Goal: Information Seeking & Learning: Learn about a topic

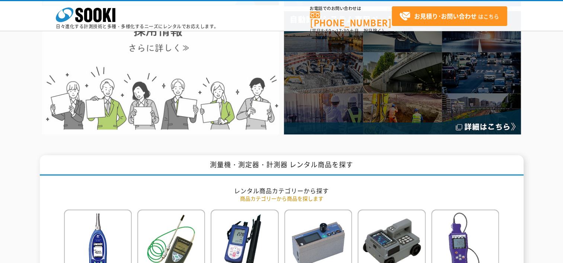
scroll to position [335, 0]
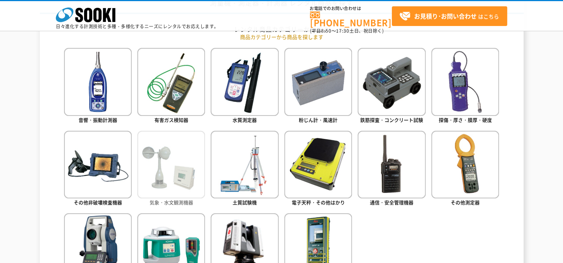
click at [165, 186] on img at bounding box center [171, 165] width 68 height 68
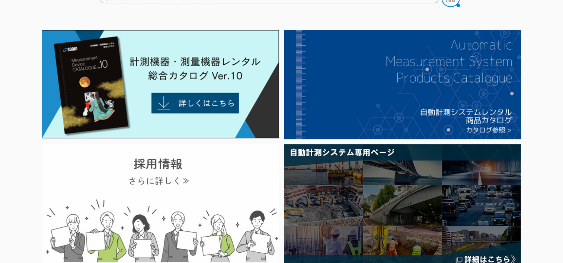
scroll to position [0, 0]
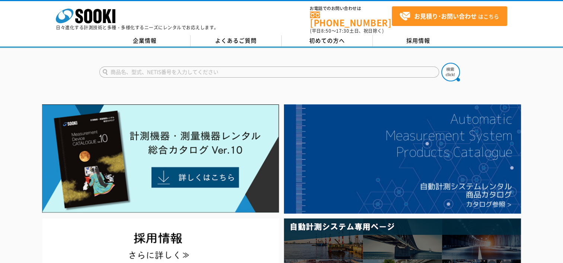
click at [189, 67] on input "text" at bounding box center [269, 72] width 340 height 11
type input "ミ"
type input "みまわり"
click at [441, 63] on button at bounding box center [450, 72] width 19 height 19
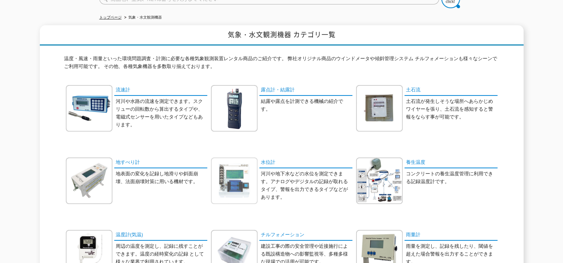
scroll to position [39, 0]
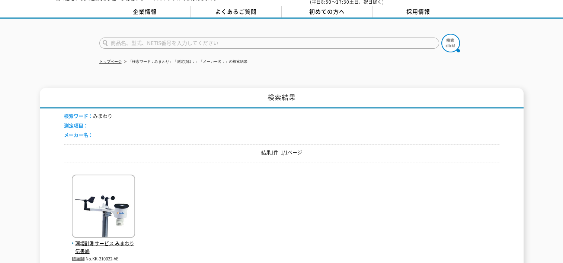
scroll to position [74, 0]
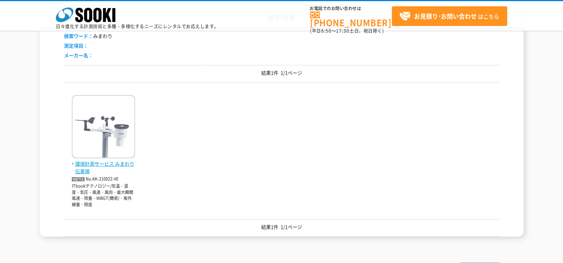
click at [112, 167] on span "環境計測サービス みまわり伝書鳩" at bounding box center [103, 168] width 63 height 16
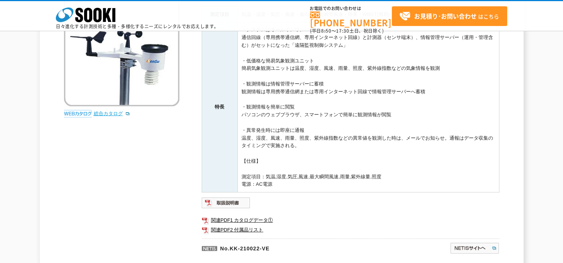
scroll to position [112, 0]
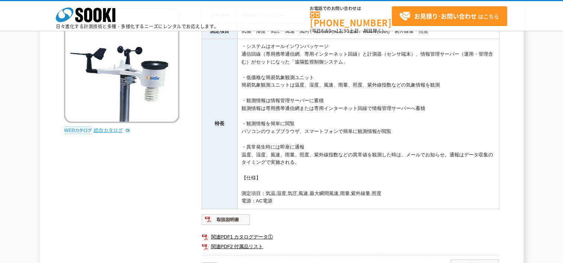
click at [100, 129] on link "総合カタログ" at bounding box center [112, 131] width 36 height 6
click at [74, 129] on img at bounding box center [78, 130] width 28 height 7
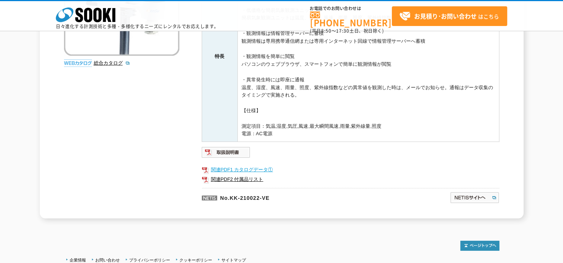
scroll to position [186, 0]
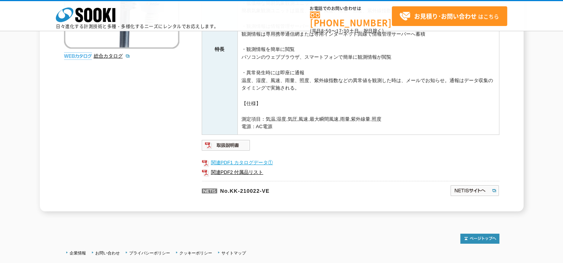
click at [259, 161] on link "関連PDF1 カタログデータ①" at bounding box center [351, 163] width 298 height 10
click at [477, 189] on img at bounding box center [474, 191] width 49 height 12
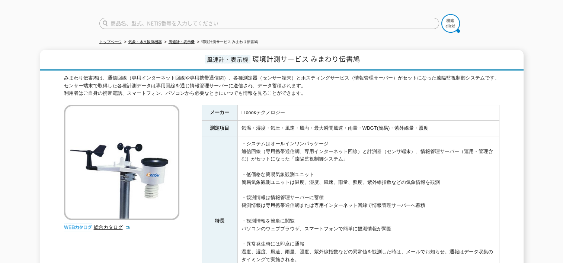
scroll to position [0, 0]
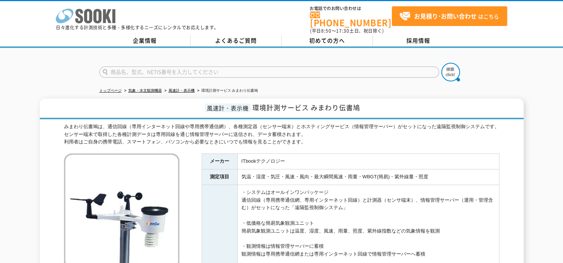
click at [97, 13] on icon "株式会社 ソーキ" at bounding box center [86, 16] width 60 height 15
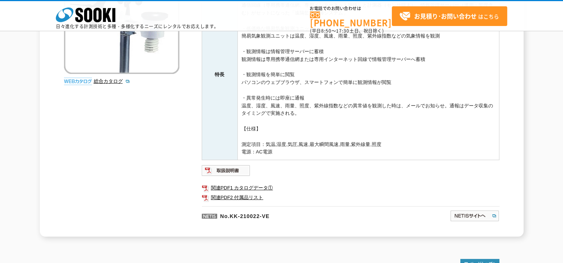
scroll to position [186, 0]
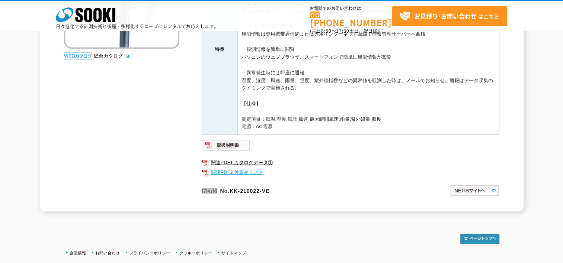
click at [238, 170] on link "関連PDF2 付属品リスト" at bounding box center [351, 173] width 298 height 10
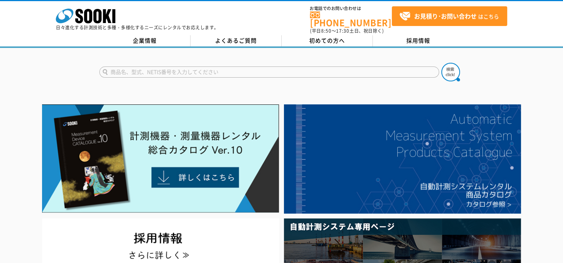
click at [219, 70] on input "text" at bounding box center [269, 72] width 340 height 11
type input "トルエコ"
click at [441, 63] on button at bounding box center [450, 72] width 19 height 19
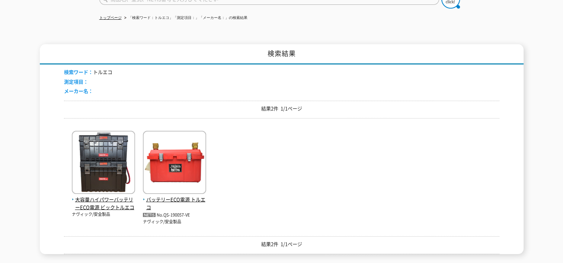
scroll to position [74, 0]
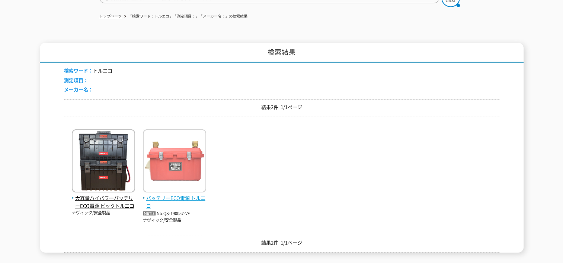
click at [178, 158] on img at bounding box center [174, 161] width 63 height 65
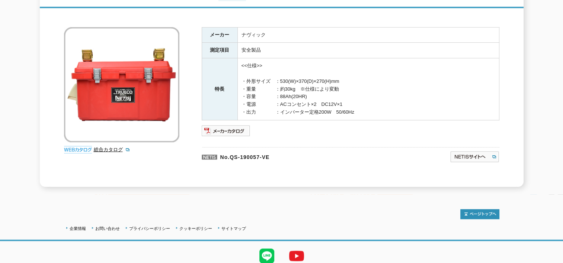
scroll to position [98, 0]
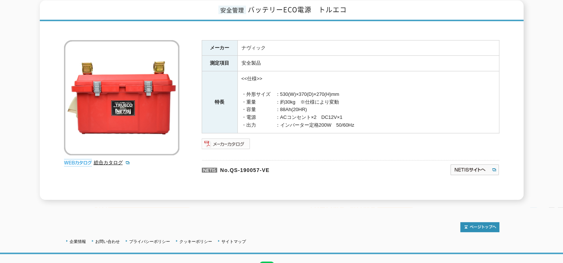
click at [232, 138] on img at bounding box center [226, 144] width 49 height 12
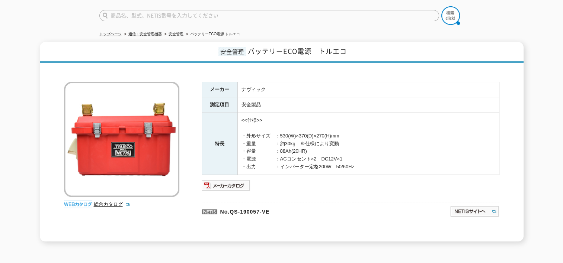
scroll to position [0, 0]
